Goal: Transaction & Acquisition: Obtain resource

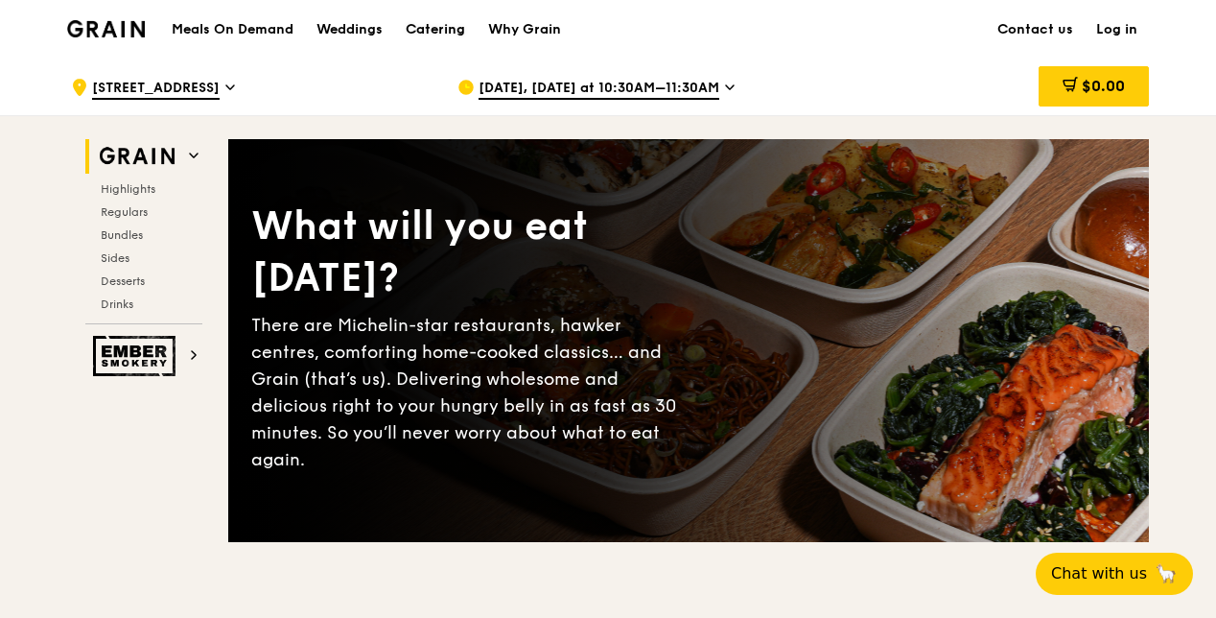
click at [431, 31] on div "Catering" at bounding box center [435, 30] width 59 height 58
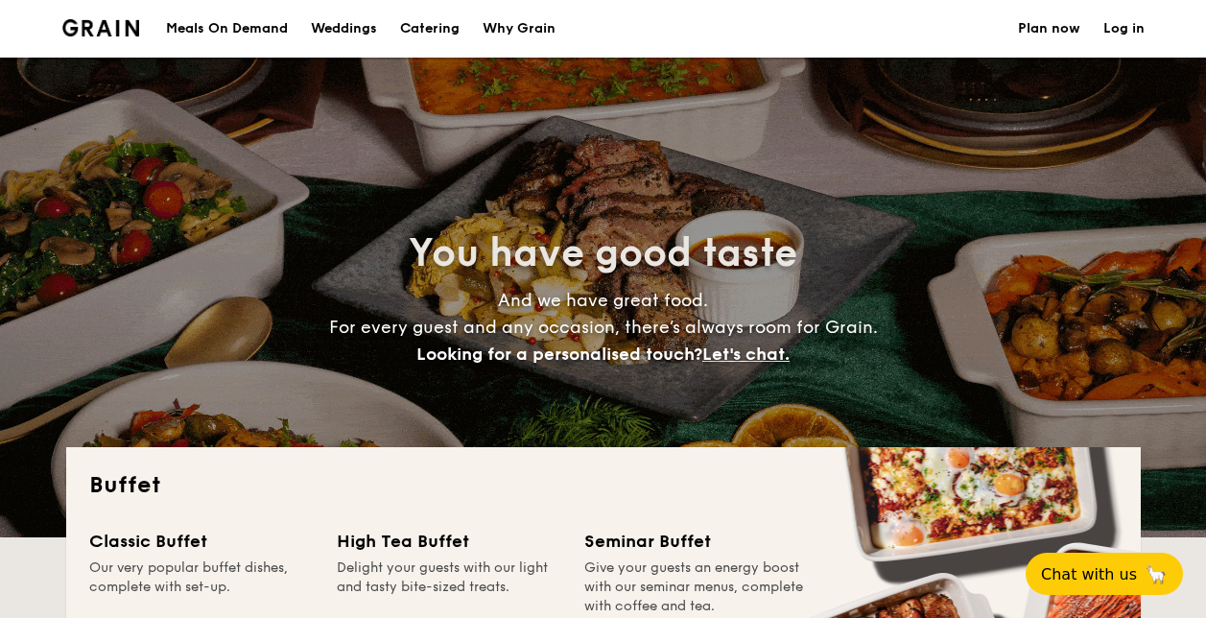
select select
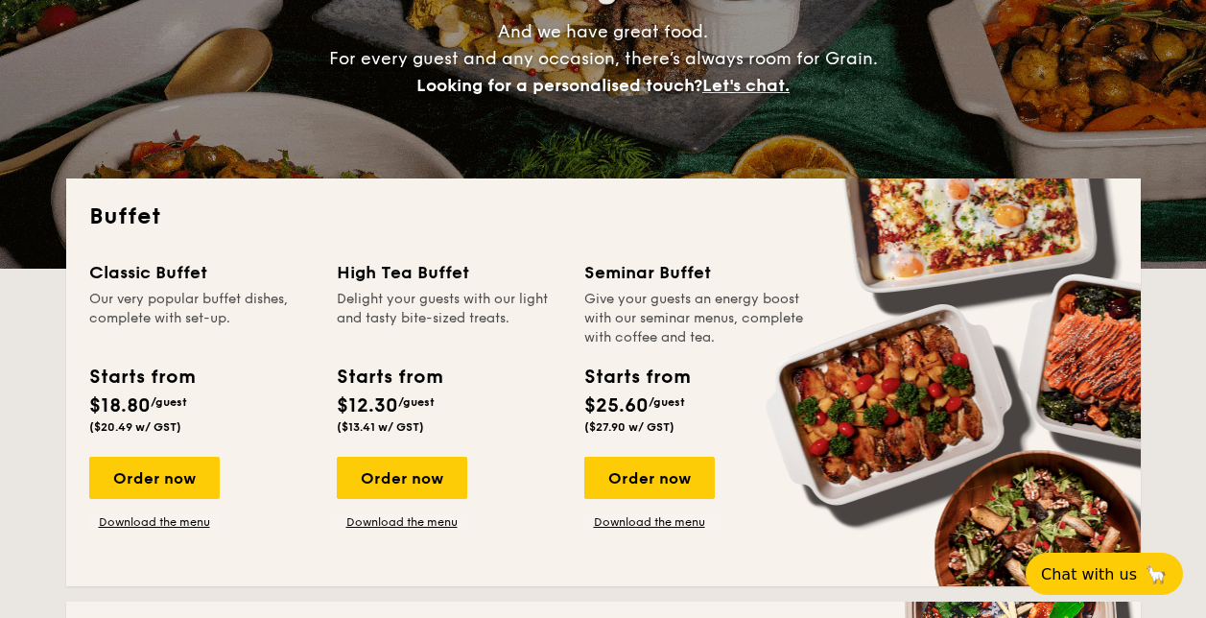
scroll to position [384, 0]
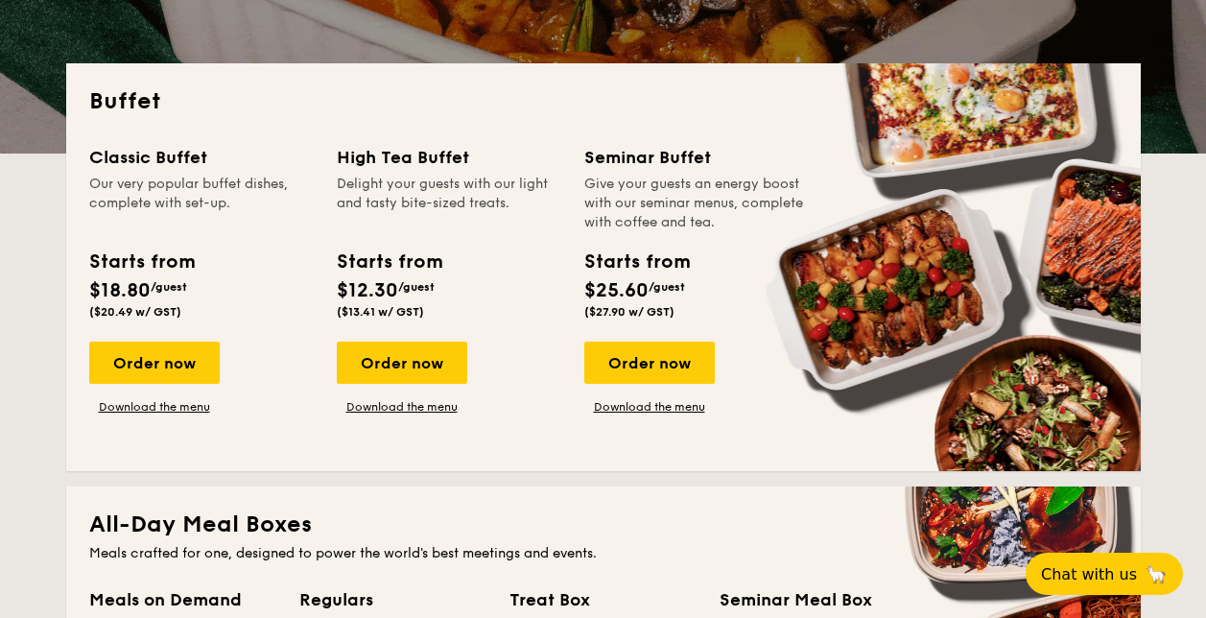
click at [409, 397] on div "Order now Download the menu" at bounding box center [402, 377] width 130 height 73
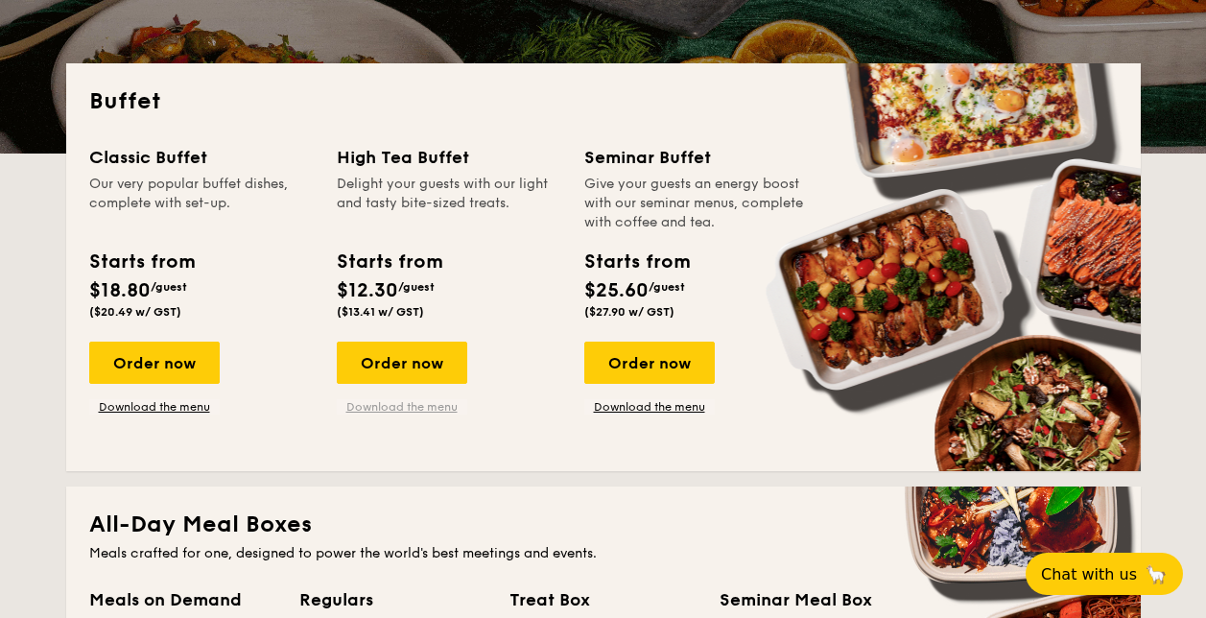
click at [412, 403] on link "Download the menu" at bounding box center [402, 406] width 130 height 15
